Goal: Task Accomplishment & Management: Use online tool/utility

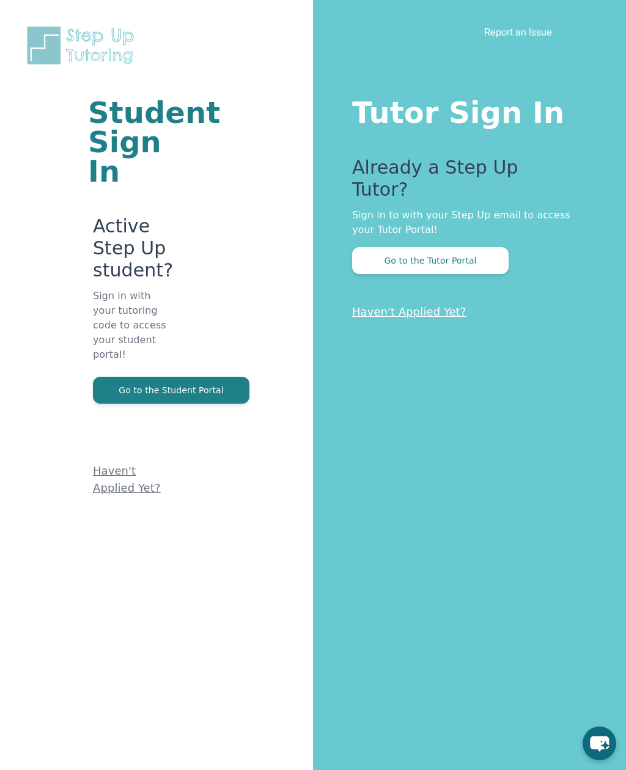
click at [488, 2] on div "Tutor Sign In Already a Step Up Tutor? Sign in to with your Step Up email to ac…" at bounding box center [469, 385] width 313 height 770
click at [469, 247] on button "Go to the Tutor Portal" at bounding box center [430, 260] width 157 height 27
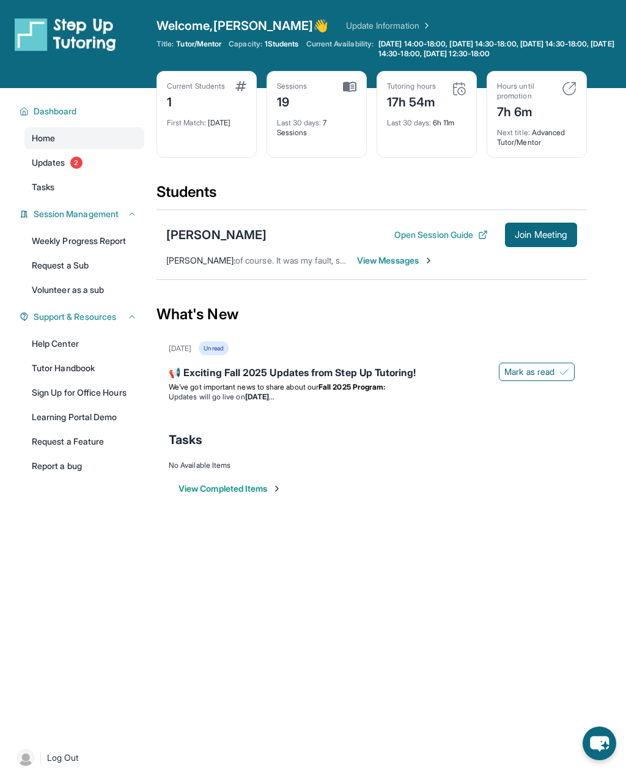
click at [539, 232] on span "Join Meeting" at bounding box center [541, 234] width 53 height 7
click at [454, 235] on button "Open Session Guide" at bounding box center [441, 235] width 94 height 12
click at [546, 239] on span "Join Meeting" at bounding box center [541, 234] width 53 height 7
click at [535, 280] on section "Students [PERSON_NAME] Open Session Guide Join Meeting [PERSON_NAME] : of cours…" at bounding box center [372, 234] width 431 height 105
click at [546, 231] on span "Join Meeting" at bounding box center [541, 234] width 53 height 7
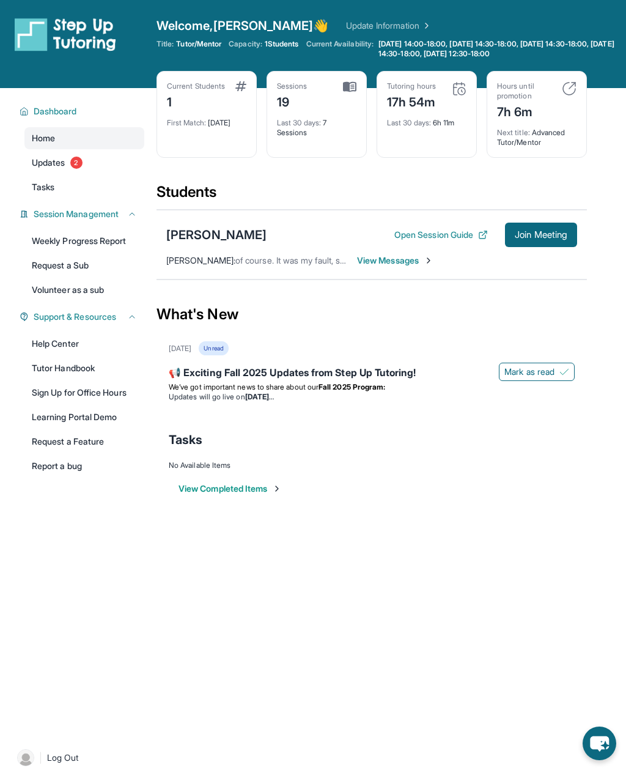
click at [539, 232] on span "Join Meeting" at bounding box center [541, 234] width 53 height 7
click at [544, 243] on button "Join Meeting" at bounding box center [541, 235] width 72 height 24
click at [541, 237] on span "Join Meeting" at bounding box center [541, 234] width 53 height 7
click at [295, 253] on div "[PERSON_NAME] Open Session Guide Join Meeting [PERSON_NAME] : of course. It was…" at bounding box center [372, 245] width 431 height 70
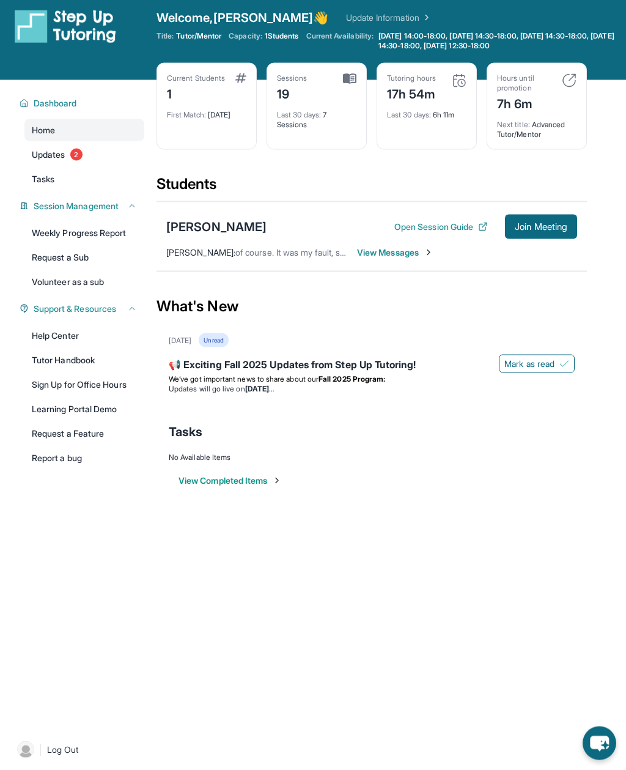
click at [260, 234] on div "[PERSON_NAME]" at bounding box center [216, 226] width 100 height 17
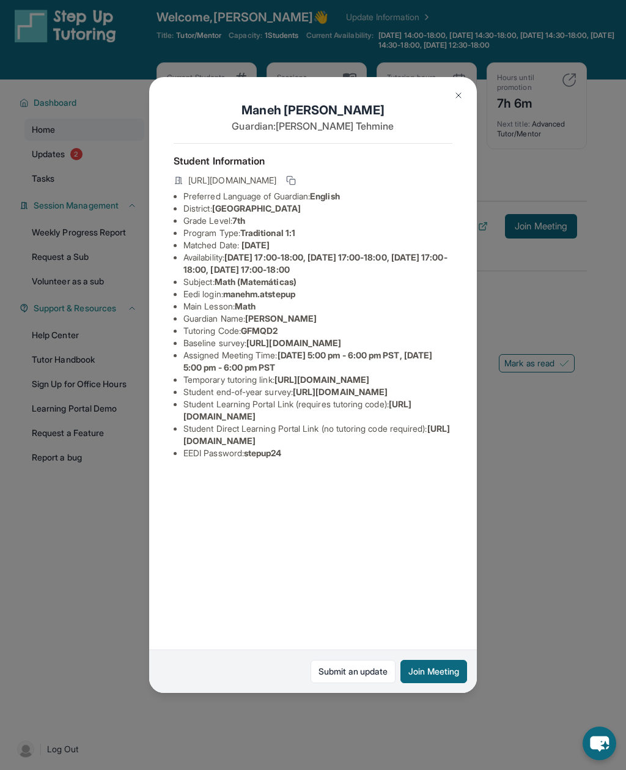
click at [439, 679] on button "Join Meeting" at bounding box center [434, 671] width 67 height 23
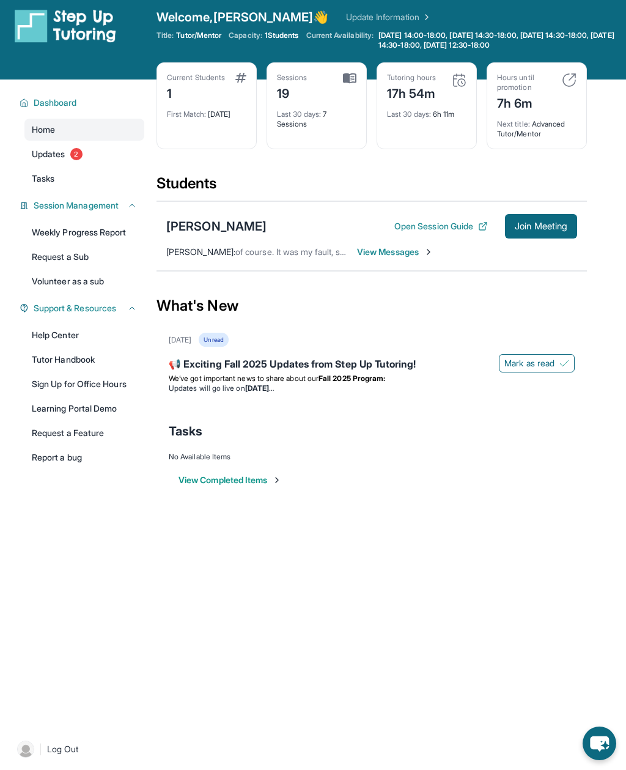
click at [508, 722] on div "Open sidebar Welcome, [PERSON_NAME] 👋 Update Information Title: Tutor/Mentor Ca…" at bounding box center [313, 376] width 626 height 770
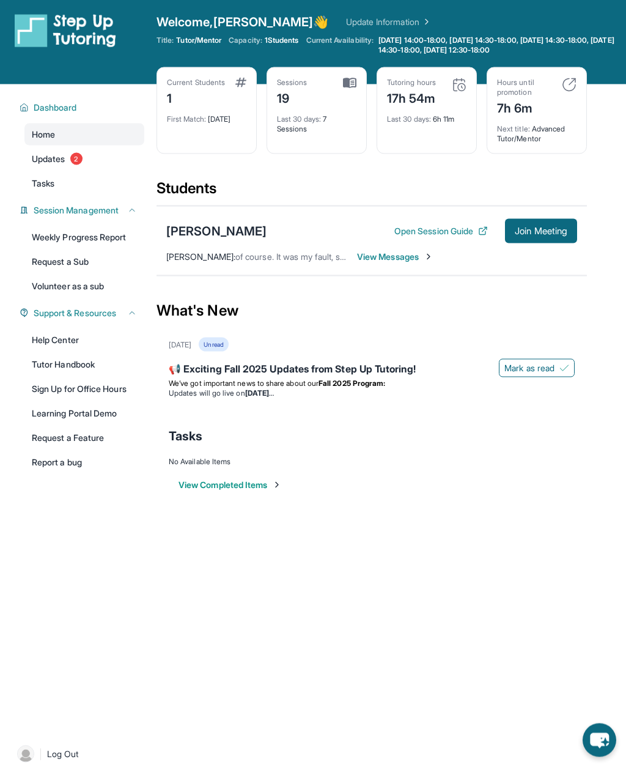
scroll to position [0, 0]
